Goal: Check status: Check status

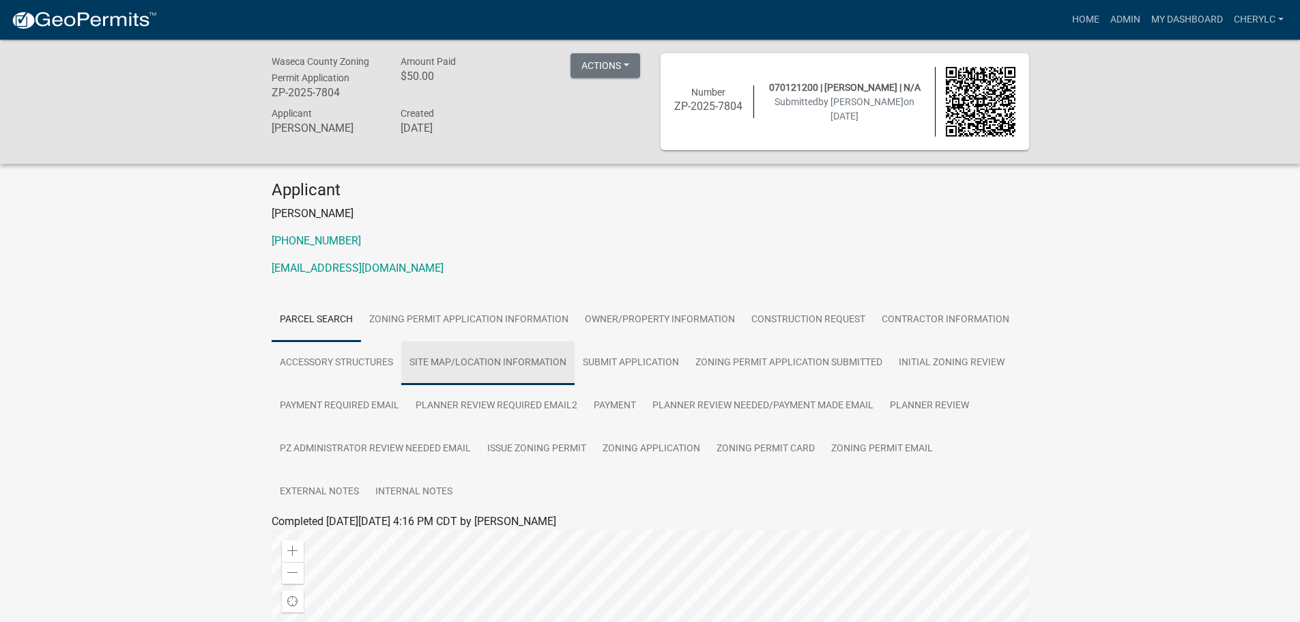
click at [457, 368] on link "Site Map/Location Information" at bounding box center [487, 363] width 173 height 44
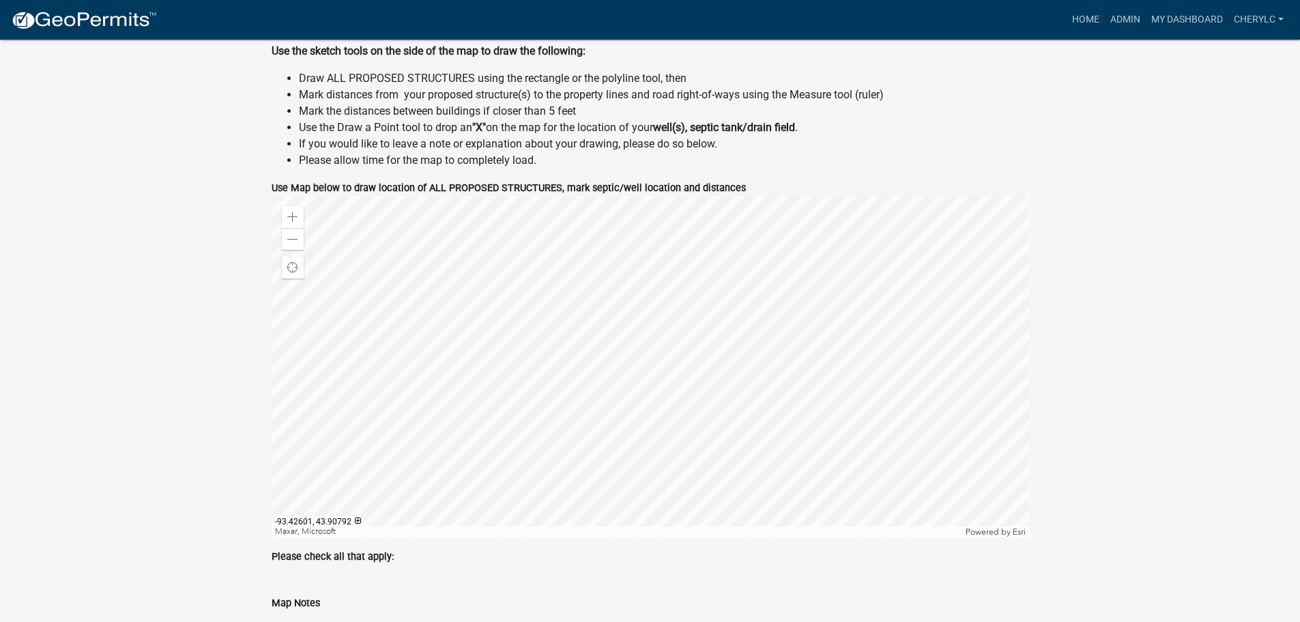
scroll to position [887, 0]
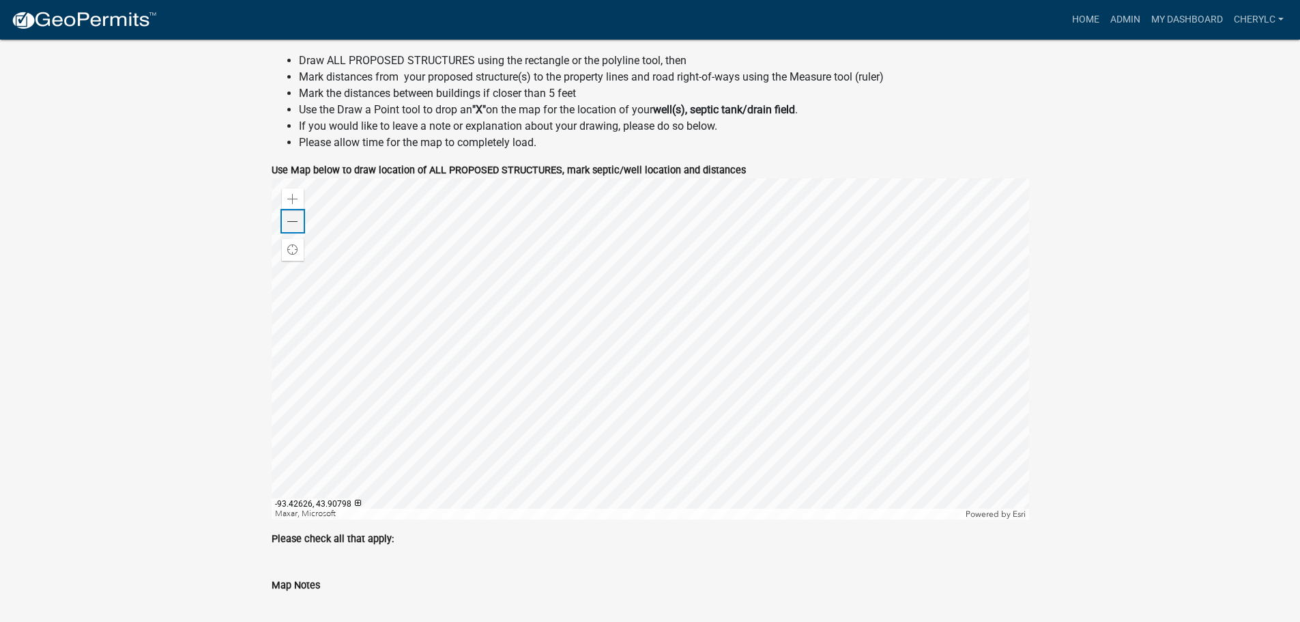
click at [298, 224] on div "Zoom out" at bounding box center [293, 221] width 22 height 22
